Goal: Check status: Check status

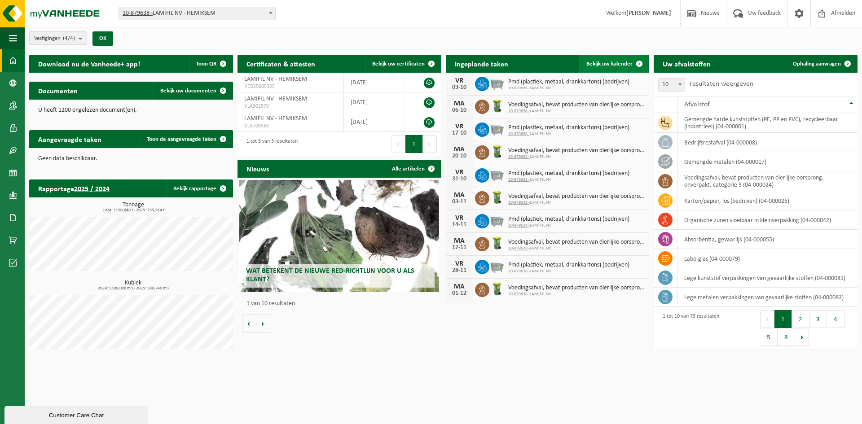
click at [631, 63] on span at bounding box center [639, 64] width 18 height 18
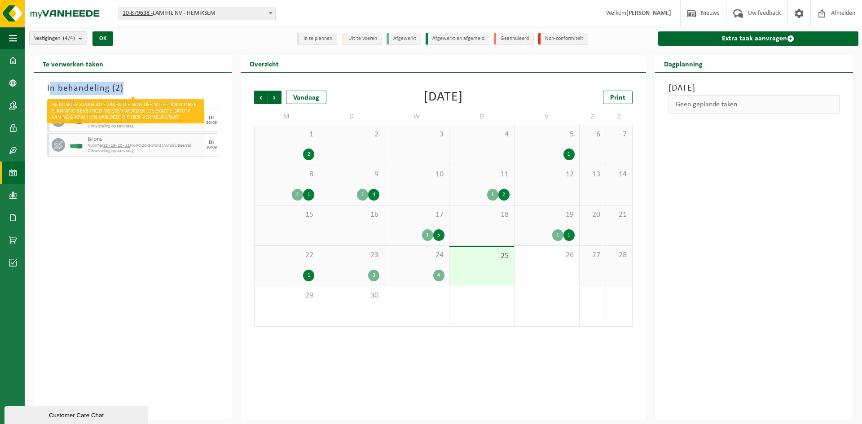
drag, startPoint x: 47, startPoint y: 82, endPoint x: 128, endPoint y: 87, distance: 81.4
click at [128, 87] on div "In behandeling ( 2 )" at bounding box center [133, 88] width 180 height 13
click at [128, 87] on h3 "In behandeling ( 2 )" at bounding box center [132, 88] width 171 height 13
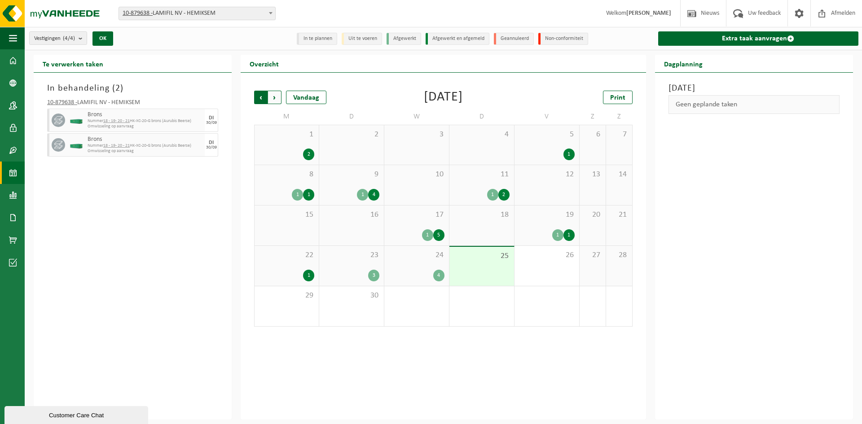
click at [276, 99] on span "Volgende" at bounding box center [274, 97] width 13 height 13
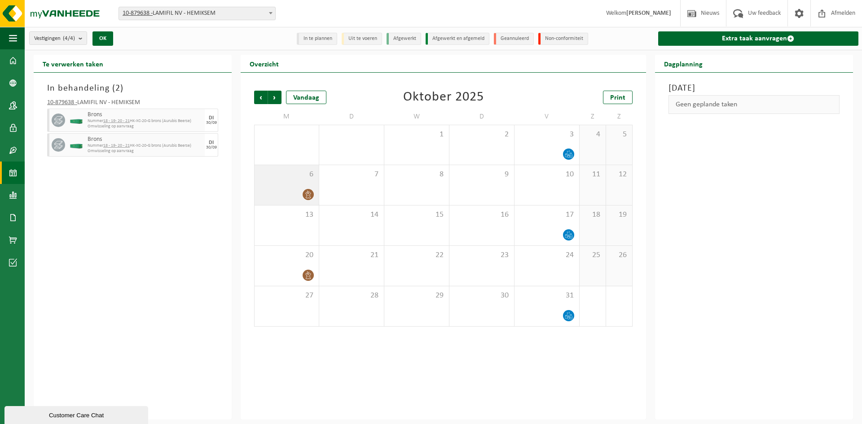
click at [300, 176] on span "6" at bounding box center [286, 175] width 55 height 10
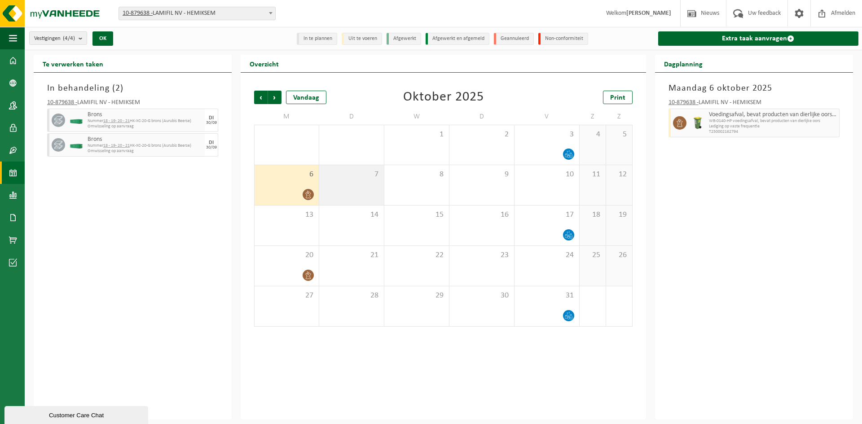
click at [341, 176] on span "7" at bounding box center [352, 175] width 56 height 10
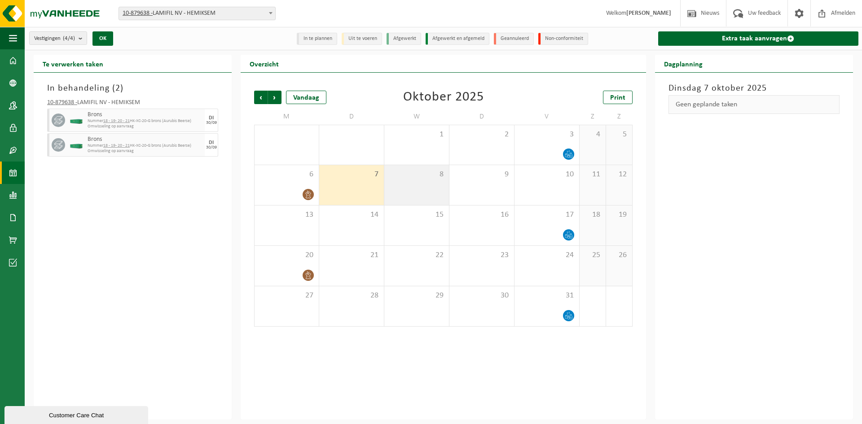
click at [415, 179] on div "8" at bounding box center [416, 185] width 65 height 40
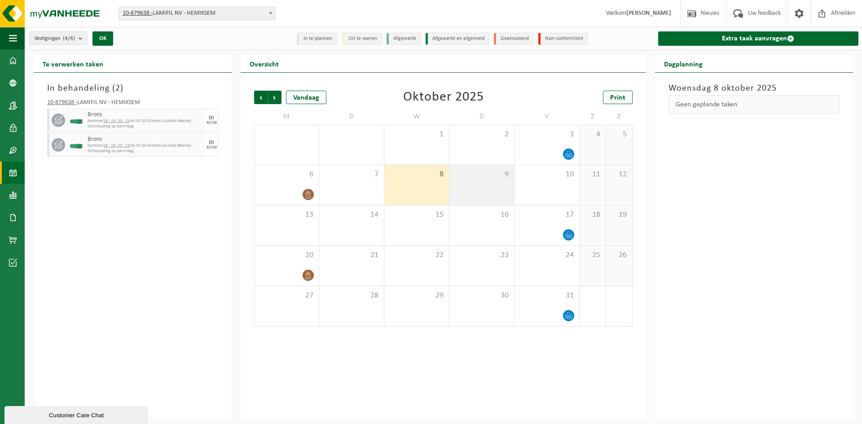
click at [472, 184] on div "9" at bounding box center [481, 185] width 65 height 40
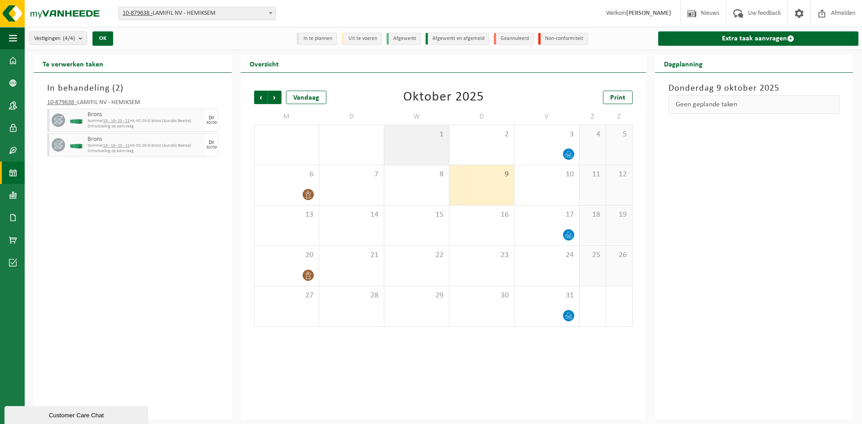
click at [411, 149] on div "1" at bounding box center [416, 144] width 65 height 39
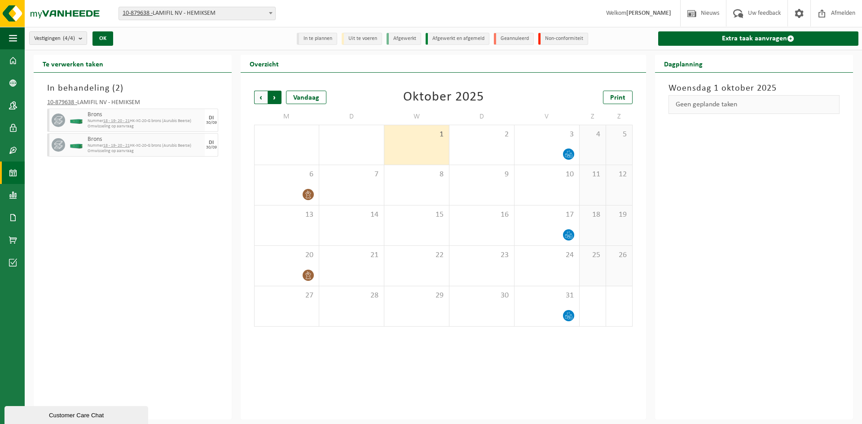
click at [260, 95] on span "Vorige" at bounding box center [260, 97] width 13 height 13
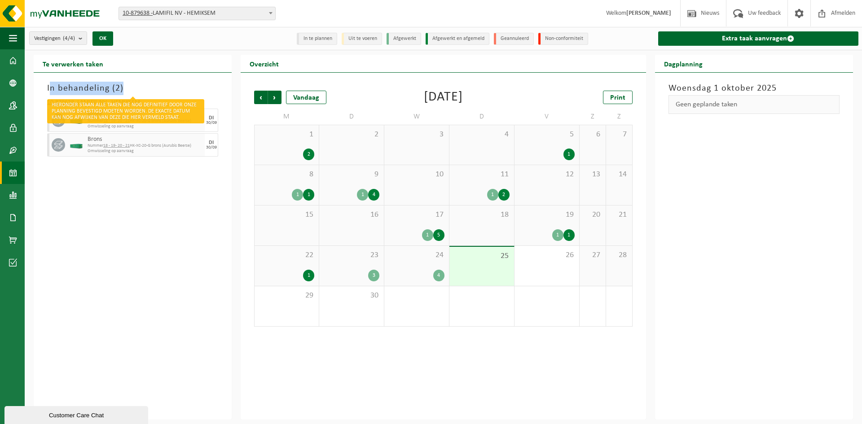
drag, startPoint x: 42, startPoint y: 82, endPoint x: 132, endPoint y: 87, distance: 89.9
click at [130, 92] on div "In behandeling ( 2 ) 10-879638 - LAMIFIL NV - HEMIKSEM Brons Nummer 18 - 19- 20…" at bounding box center [133, 246] width 198 height 347
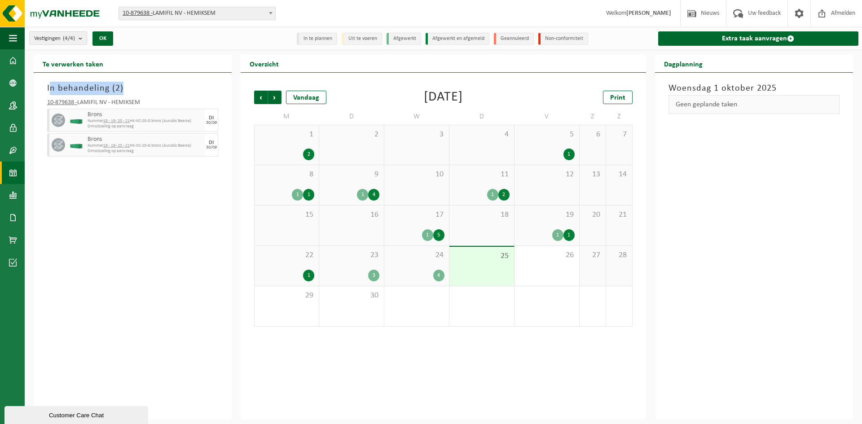
click at [132, 87] on h3 "In behandeling ( 2 )" at bounding box center [132, 88] width 171 height 13
click at [272, 95] on span "Volgende" at bounding box center [274, 97] width 13 height 13
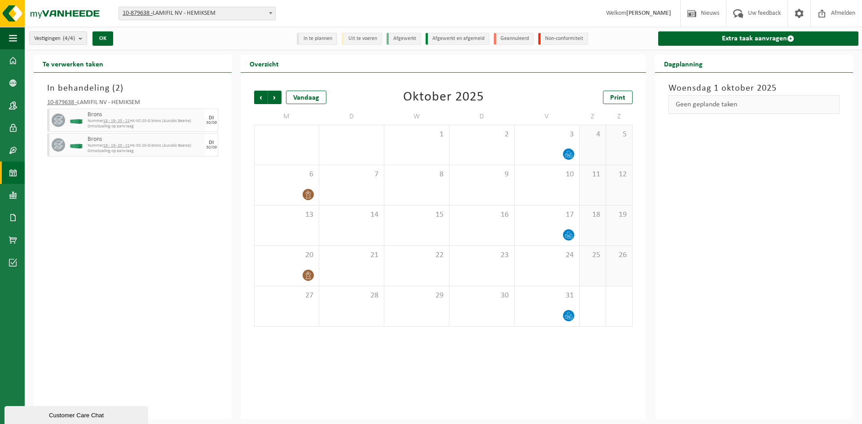
click at [169, 213] on div "In behandeling ( 2 ) 10-879638 - LAMIFIL NV - HEMIKSEM Brons Nummer 18 - 19- 20…" at bounding box center [133, 246] width 198 height 347
click at [735, 184] on div "[DATE] Geen geplande taken" at bounding box center [754, 246] width 198 height 347
click at [778, 186] on div "[DATE] Geen geplande taken" at bounding box center [754, 246] width 198 height 347
click at [259, 92] on span "Vorige" at bounding box center [260, 97] width 13 height 13
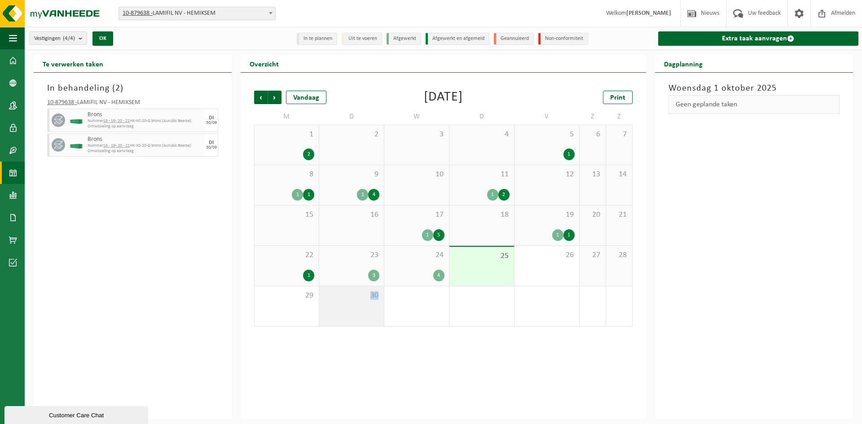
drag, startPoint x: 366, startPoint y: 297, endPoint x: 379, endPoint y: 295, distance: 13.1
click at [379, 295] on span "30" at bounding box center [352, 296] width 56 height 10
click at [372, 303] on div "30" at bounding box center [351, 306] width 65 height 40
click at [363, 346] on div "Vorige Volgende Vandaag [DATE] Print M D W D V Z Z 1 2 2 3 4 5 1 6 7 8 1 1 9 1 …" at bounding box center [443, 246] width 405 height 347
drag, startPoint x: 221, startPoint y: 155, endPoint x: 40, endPoint y: 86, distance: 194.0
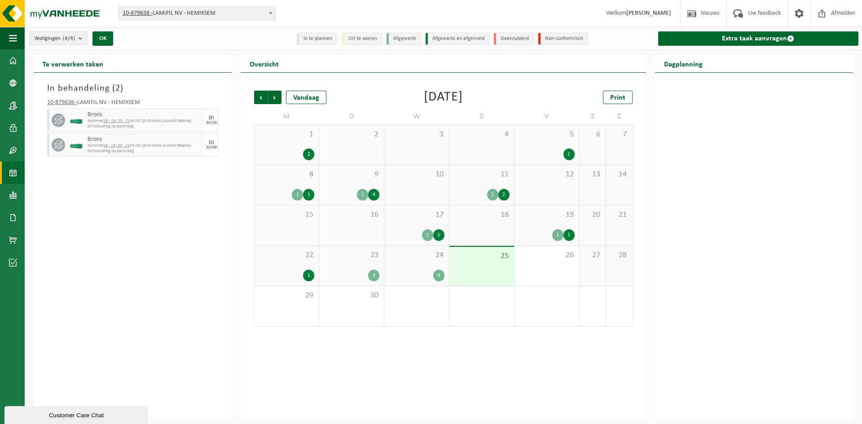
click at [37, 87] on div "In behandeling ( 2 ) 10-879638 - LAMIFIL NV - HEMIKSEM Brons Nummer 18 - 19- 20…" at bounding box center [133, 246] width 198 height 347
click at [40, 86] on div "In behandeling ( 2 ) 10-879638 - LAMIFIL NV - HEMIKSEM Brons Nummer 18 - 19- 20…" at bounding box center [133, 246] width 198 height 347
drag, startPoint x: 42, startPoint y: 85, endPoint x: 220, endPoint y: 152, distance: 190.3
click at [220, 151] on div "In behandeling ( 2 ) 10-879638 - LAMIFIL NV - HEMIKSEM Brons Nummer 18 - 19- 20…" at bounding box center [133, 246] width 198 height 347
click at [220, 153] on div "10-879638 - LAMIFIL NV - HEMIKSEM Brons Nummer 18 - 19- 20 - 21 HK-XC-20-G bron…" at bounding box center [133, 126] width 180 height 63
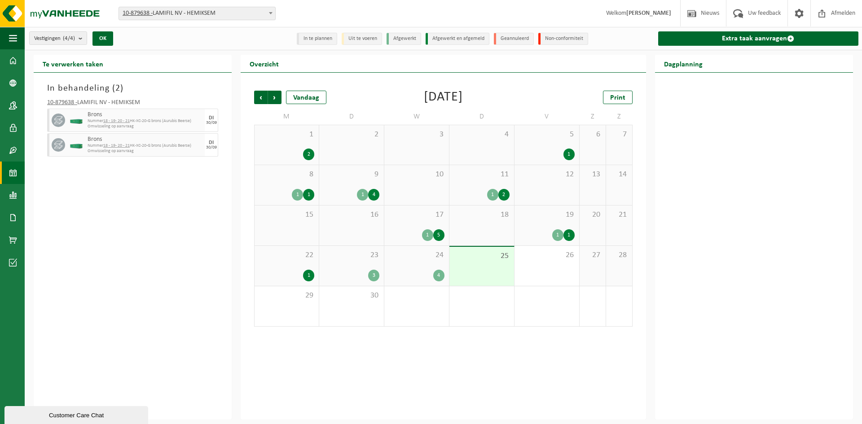
drag, startPoint x: 222, startPoint y: 158, endPoint x: 35, endPoint y: 85, distance: 201.1
click at [35, 85] on div "In behandeling ( 2 ) 10-879638 - LAMIFIL NV - HEMIKSEM Brons Nummer 18 - 19- 20…" at bounding box center [133, 246] width 198 height 347
click at [43, 83] on div "In behandeling ( 2 )" at bounding box center [133, 88] width 180 height 13
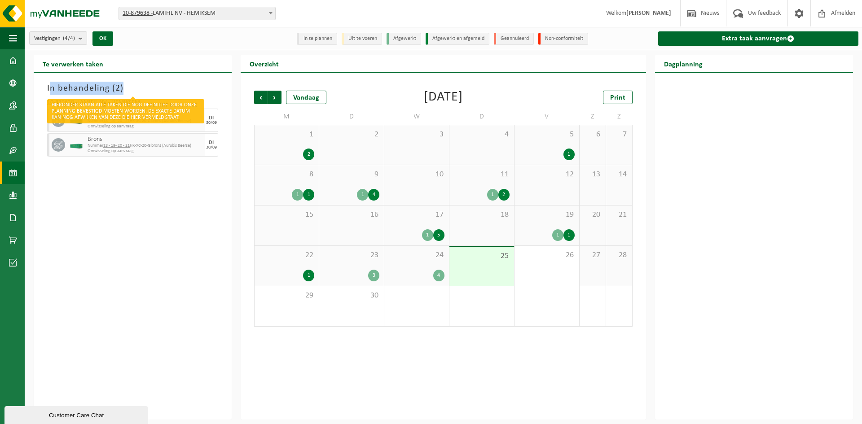
drag, startPoint x: 43, startPoint y: 83, endPoint x: 123, endPoint y: 90, distance: 80.6
click at [123, 90] on div "In behandeling ( 2 )" at bounding box center [133, 88] width 180 height 13
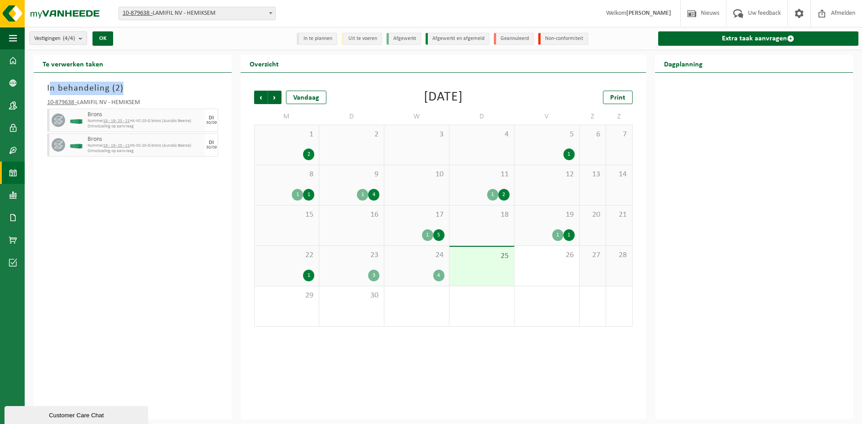
click at [125, 90] on h3 "In behandeling ( 2 )" at bounding box center [132, 88] width 171 height 13
drag, startPoint x: 41, startPoint y: 83, endPoint x: 219, endPoint y: 156, distance: 192.2
click at [219, 156] on div "In behandeling ( 2 ) 10-879638 - LAMIFIL NV - HEMIKSEM Brons Nummer 18 - 19- 20…" at bounding box center [133, 246] width 198 height 347
click at [219, 156] on div "10-879638 - LAMIFIL NV - HEMIKSEM Brons Nummer 18 - 19- 20 - 21 HK-XC-20-G bron…" at bounding box center [133, 126] width 180 height 63
drag, startPoint x: 222, startPoint y: 158, endPoint x: 41, endPoint y: 87, distance: 194.1
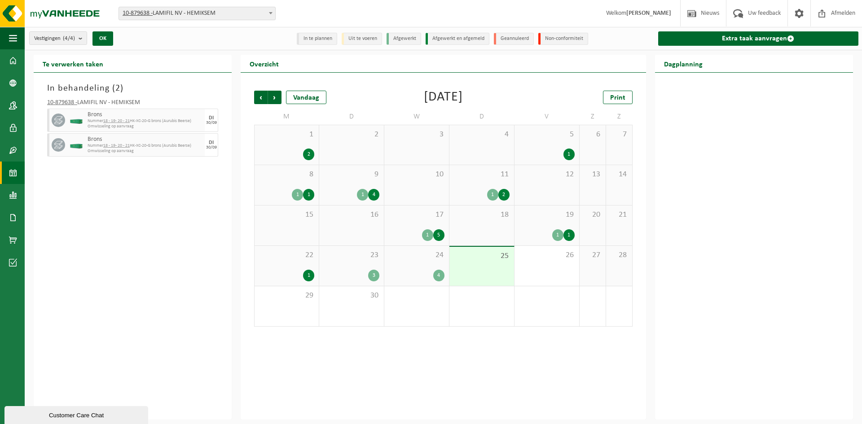
click at [41, 87] on div "In behandeling ( 2 ) 10-879638 - LAMIFIL NV - HEMIKSEM Brons Nummer 18 - 19- 20…" at bounding box center [133, 246] width 198 height 347
drag, startPoint x: 44, startPoint y: 84, endPoint x: 222, endPoint y: 153, distance: 190.8
click at [222, 153] on div "In behandeling ( 2 ) 10-879638 - LAMIFIL NV - HEMIKSEM Brons Nummer 18 - 19- 20…" at bounding box center [133, 246] width 198 height 347
click at [215, 171] on div "In behandeling ( 2 ) 10-879638 - LAMIFIL NV - HEMIKSEM Brons Nummer 18 - 19- 20…" at bounding box center [133, 246] width 198 height 347
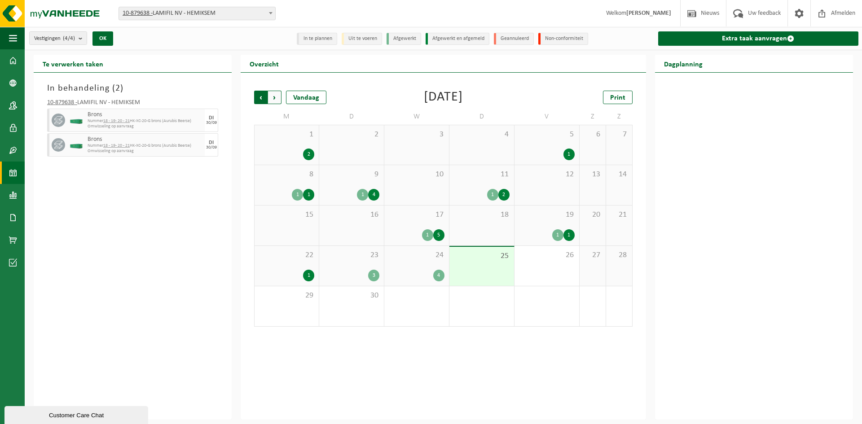
click at [277, 98] on span "Volgende" at bounding box center [274, 97] width 13 height 13
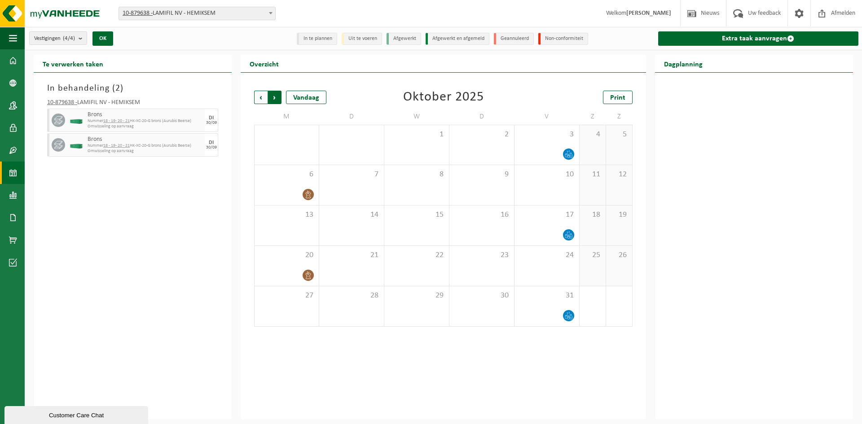
click at [262, 96] on span "Vorige" at bounding box center [260, 97] width 13 height 13
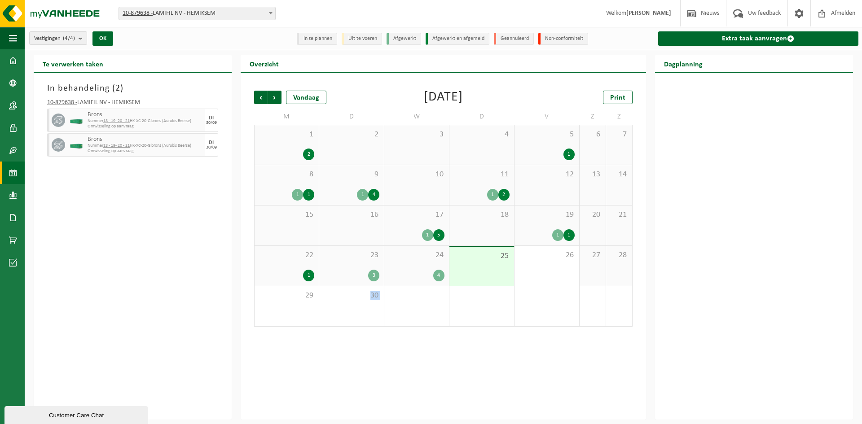
drag, startPoint x: 353, startPoint y: 293, endPoint x: 386, endPoint y: 321, distance: 44.0
click at [388, 306] on tr "29 30 1 2 3 4 5" at bounding box center [443, 306] width 378 height 40
click at [384, 341] on div "Vorige Volgende Vandaag [DATE] Print M D W D V Z Z 1 2 2 3 4 5 1 6 7 8 1 1 9 1 …" at bounding box center [443, 246] width 405 height 347
drag, startPoint x: 223, startPoint y: 165, endPoint x: 43, endPoint y: 86, distance: 197.2
click at [43, 86] on div "In behandeling ( 2 ) 10-879638 - LAMIFIL NV - HEMIKSEM Brons Nummer 18 - 19- 20…" at bounding box center [133, 246] width 198 height 347
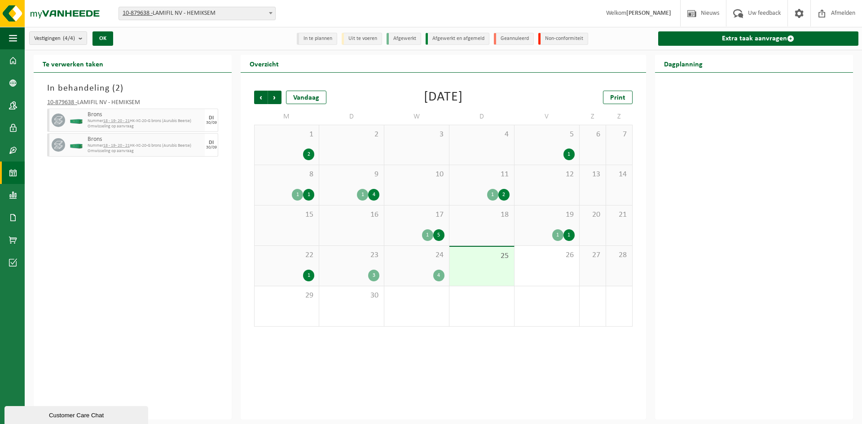
click at [43, 86] on div "In behandeling ( 2 )" at bounding box center [133, 88] width 180 height 13
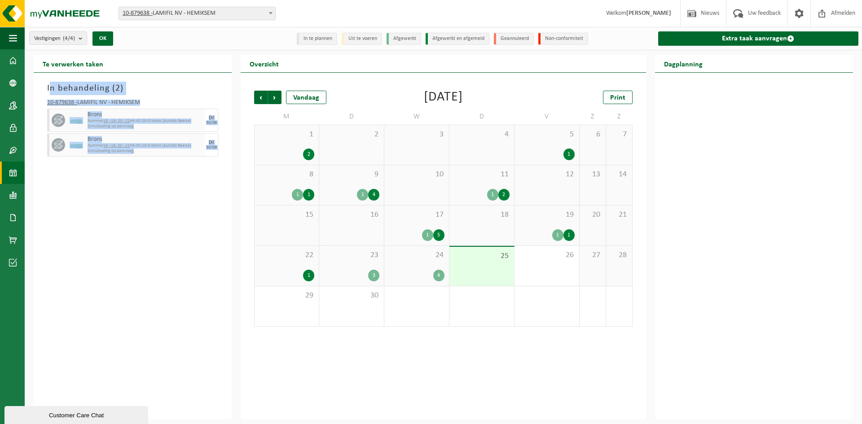
drag, startPoint x: 43, startPoint y: 86, endPoint x: 227, endPoint y: 163, distance: 199.5
click at [227, 163] on div "In behandeling ( 2 ) 10-879638 - LAMIFIL NV - HEMIKSEM Brons Nummer 18 - 19- 20…" at bounding box center [133, 246] width 198 height 347
click at [213, 167] on div "In behandeling ( 2 ) 10-879638 - LAMIFIL NV - HEMIKSEM Brons Nummer 18 - 19- 20…" at bounding box center [133, 246] width 198 height 347
drag, startPoint x: 218, startPoint y: 162, endPoint x: 39, endPoint y: 62, distance: 204.9
click at [39, 62] on div "Te verwerken taken In behandeling ( 2 ) 10-879638 - LAMIFIL NV - HEMIKSEM Brons…" at bounding box center [133, 237] width 198 height 365
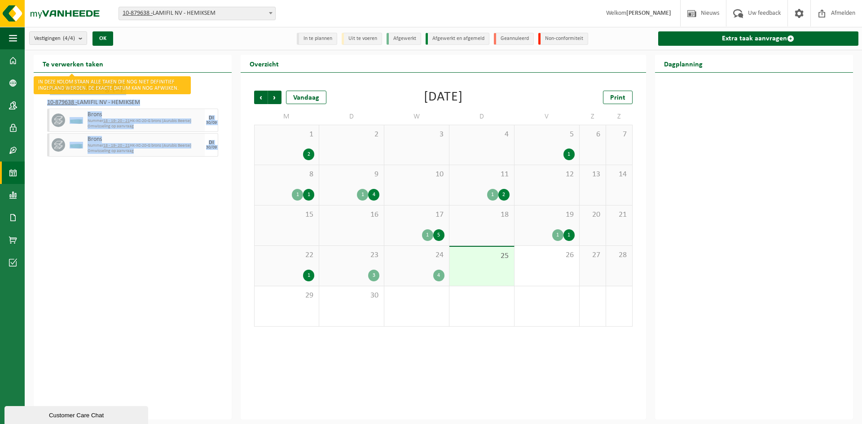
click at [39, 62] on h2 "Te verwerken taken" at bounding box center [73, 64] width 79 height 18
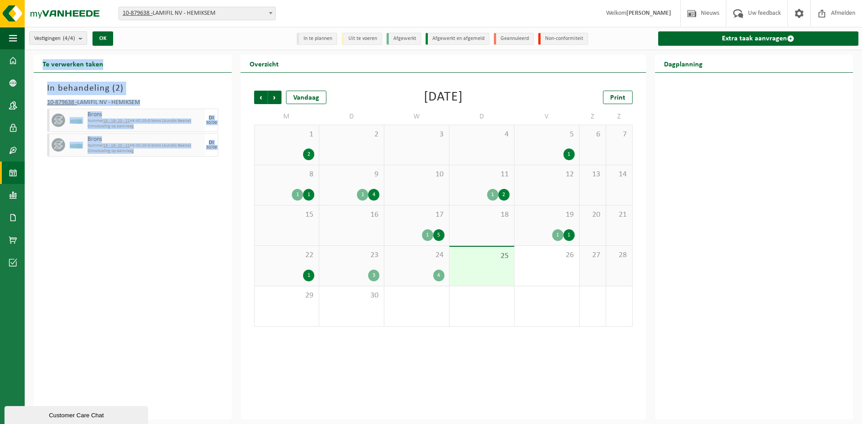
drag, startPoint x: 39, startPoint y: 62, endPoint x: 219, endPoint y: 149, distance: 199.9
click at [219, 149] on div "Te verwerken taken In behandeling ( 2 ) 10-879638 - LAMIFIL NV - HEMIKSEM Brons…" at bounding box center [133, 237] width 198 height 365
click at [213, 172] on div "In behandeling ( 2 ) 10-879638 - LAMIFIL NV - HEMIKSEM Brons Nummer 18 - 19- 20…" at bounding box center [133, 246] width 198 height 347
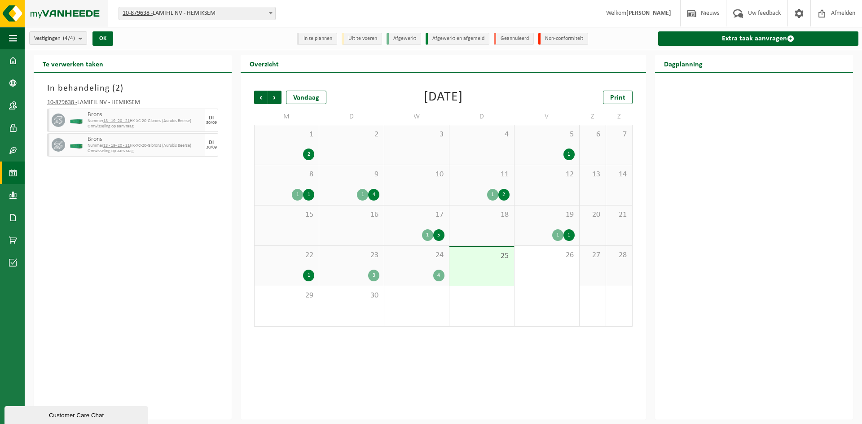
click at [55, 14] on img at bounding box center [54, 13] width 108 height 27
